Goal: Information Seeking & Learning: Learn about a topic

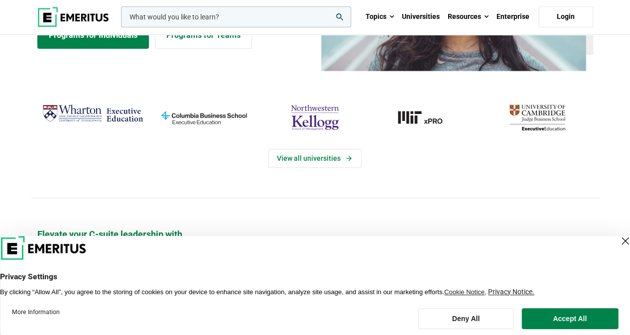
scroll to position [149, 0]
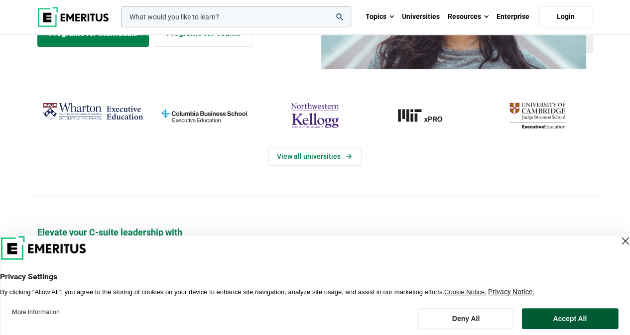
click at [559, 324] on button "Accept All" at bounding box center [569, 318] width 97 height 21
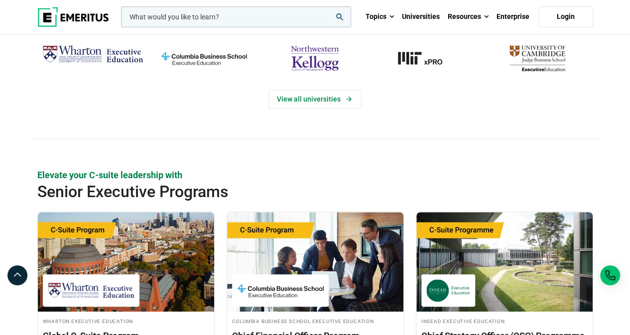
scroll to position [199, 0]
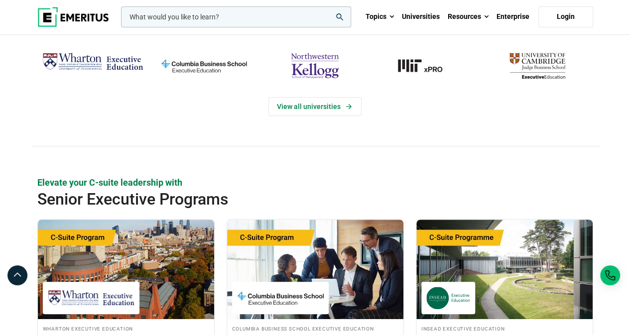
click at [323, 65] on img "northwestern-kellogg" at bounding box center [314, 65] width 101 height 33
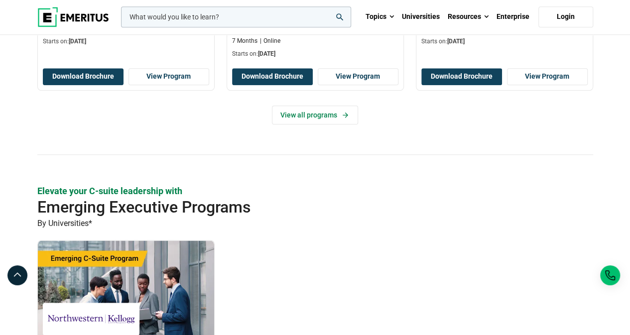
scroll to position [498, 0]
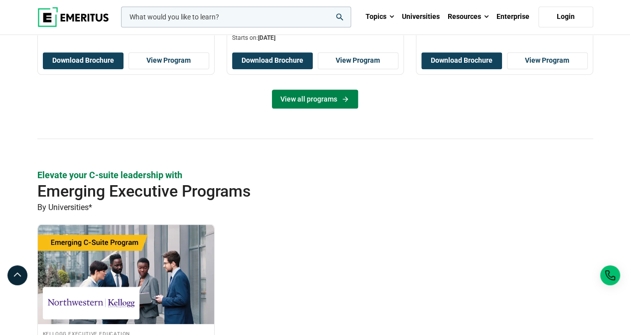
click at [312, 94] on link "View all programs" at bounding box center [315, 99] width 86 height 19
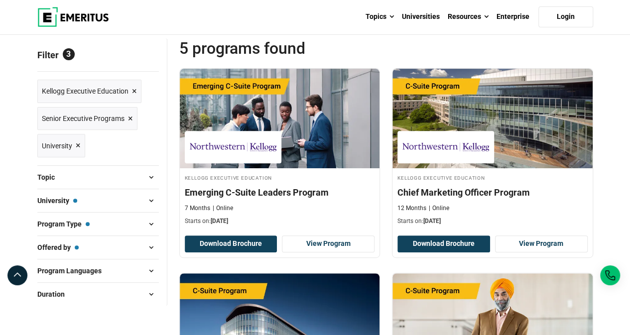
scroll to position [100, 0]
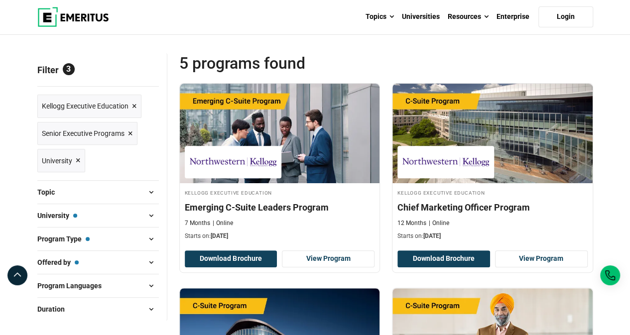
click at [130, 132] on span "×" at bounding box center [130, 133] width 5 height 14
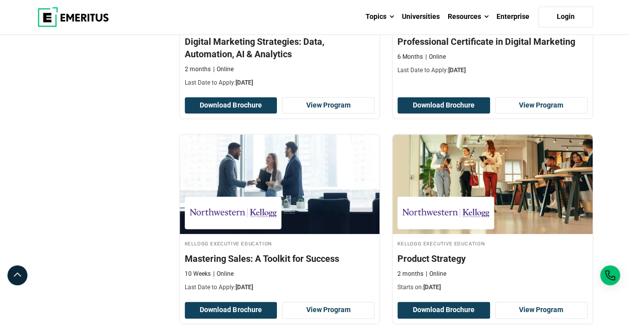
scroll to position [548, 0]
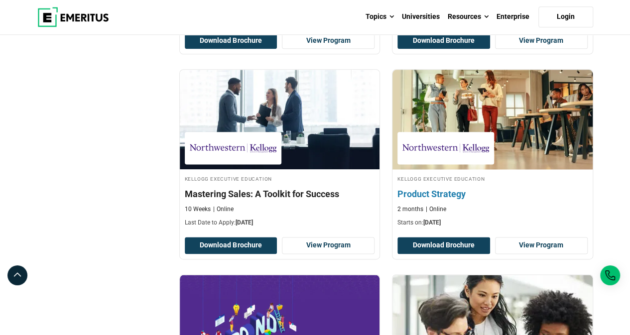
click at [465, 102] on img at bounding box center [492, 120] width 220 height 110
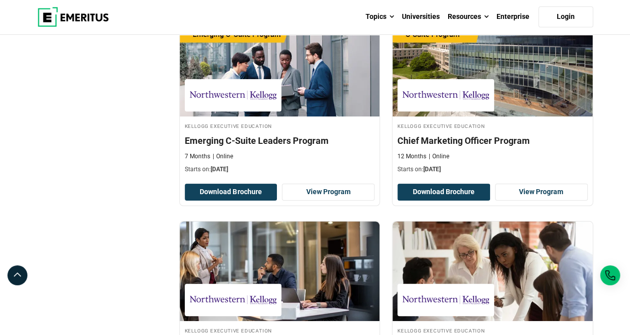
scroll to position [1643, 0]
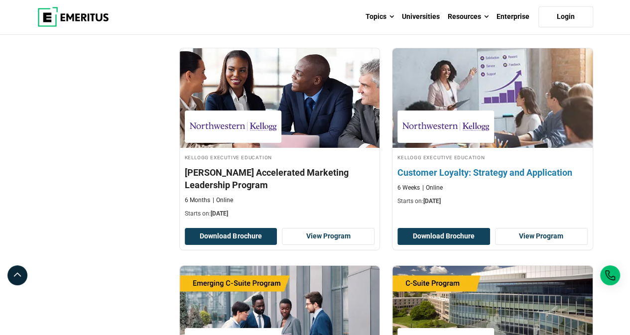
click at [479, 74] on img at bounding box center [492, 98] width 220 height 110
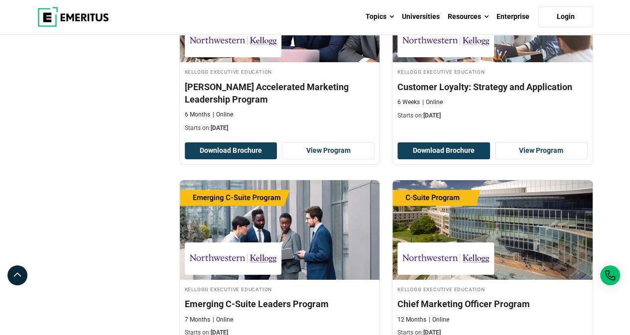
scroll to position [1842, 0]
